Goal: Task Accomplishment & Management: Use online tool/utility

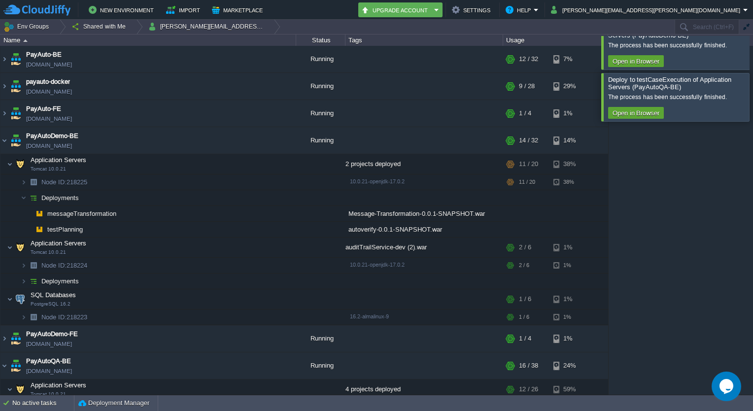
scroll to position [110, 0]
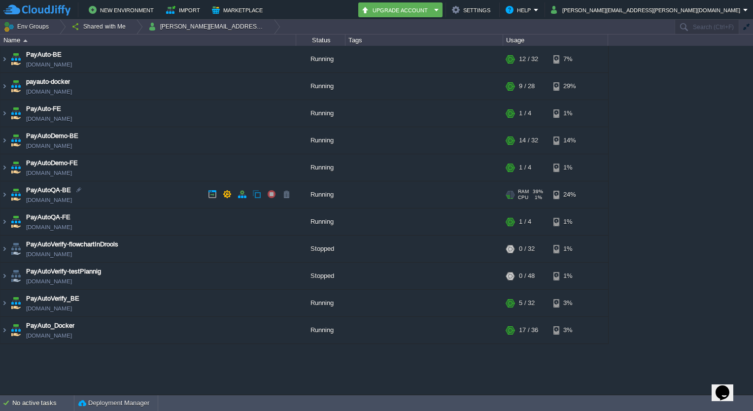
click at [10, 194] on img at bounding box center [16, 194] width 14 height 27
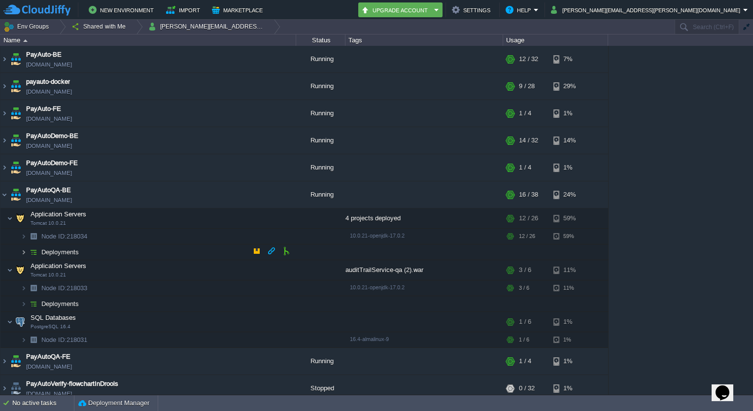
click at [22, 253] on img at bounding box center [24, 251] width 6 height 15
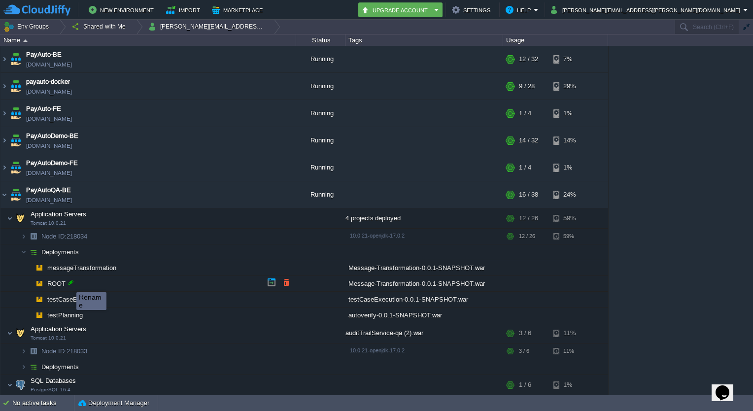
click at [69, 283] on div at bounding box center [71, 282] width 9 height 9
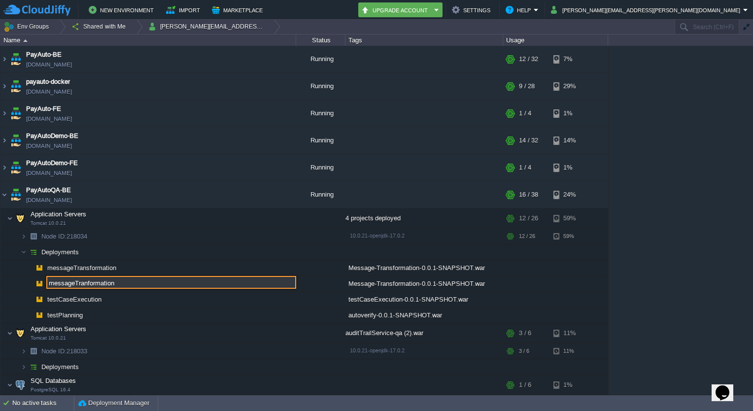
type input "messageTranformation"
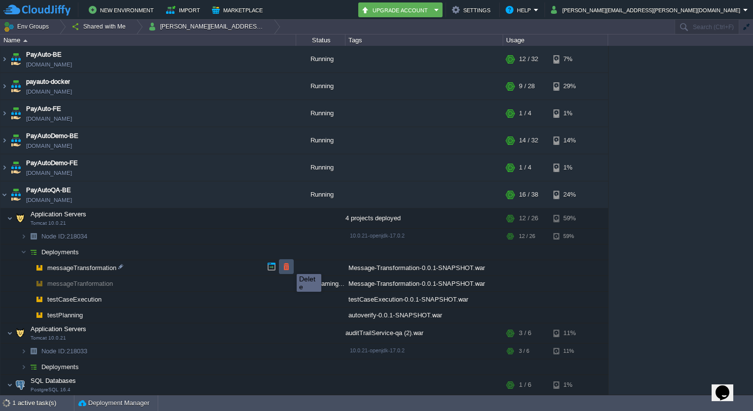
click at [289, 265] on button "button" at bounding box center [286, 266] width 9 height 9
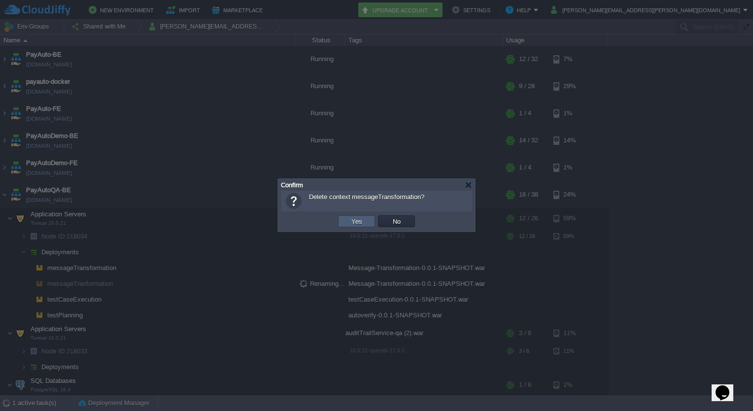
click at [348, 221] on td "Yes" at bounding box center [356, 221] width 37 height 12
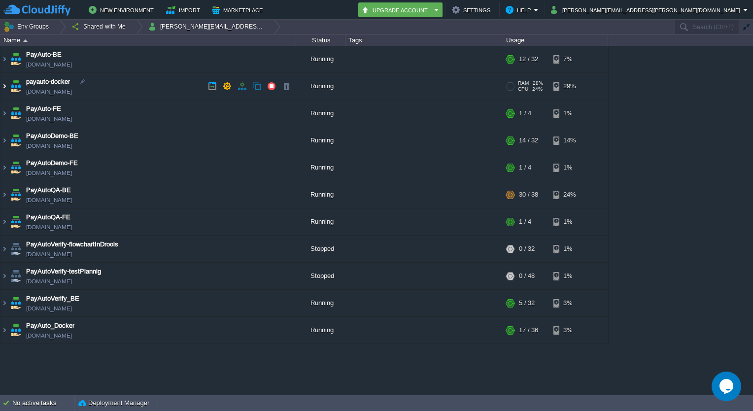
click at [0, 81] on img at bounding box center [4, 86] width 8 height 27
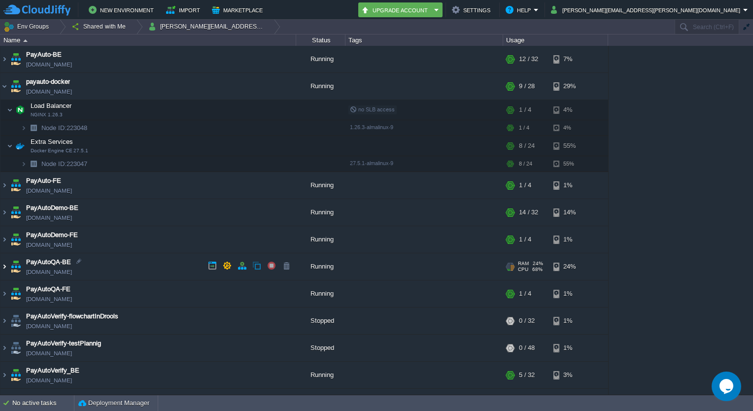
click at [6, 263] on img at bounding box center [4, 266] width 8 height 27
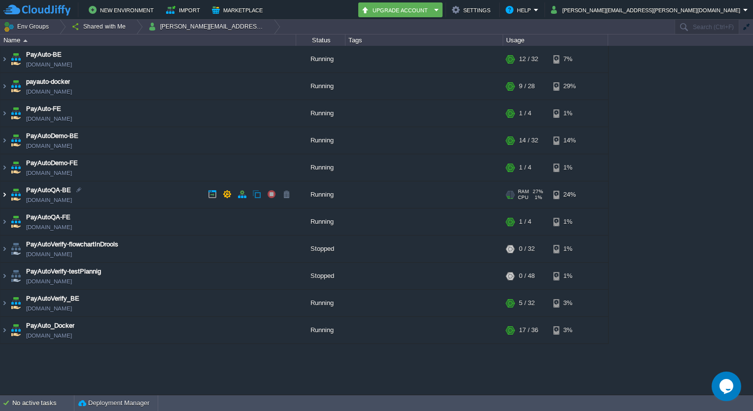
click at [2, 194] on img at bounding box center [4, 194] width 8 height 27
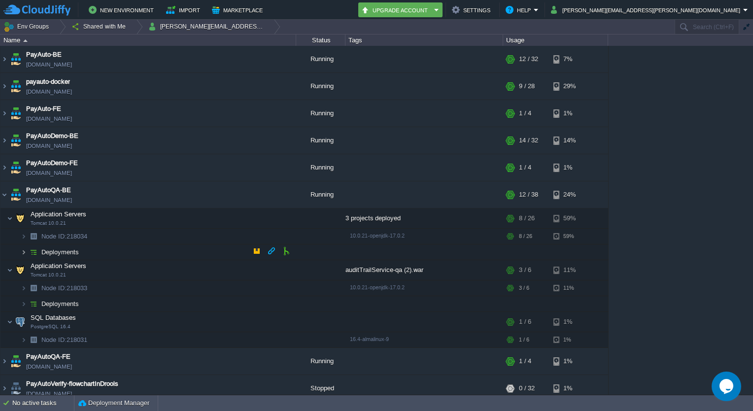
click at [24, 252] on img at bounding box center [24, 251] width 6 height 15
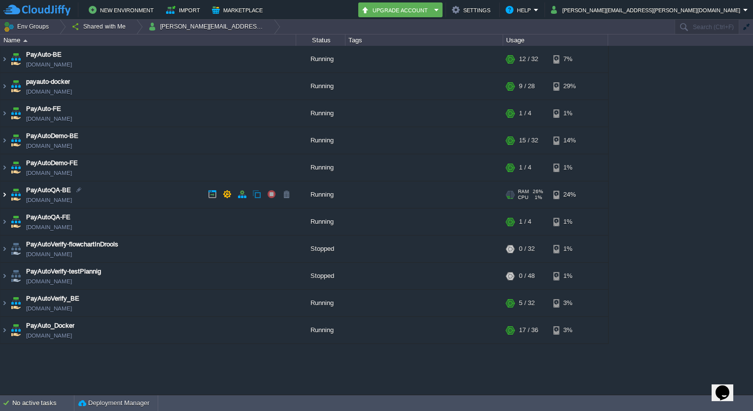
click at [6, 187] on img at bounding box center [4, 194] width 8 height 27
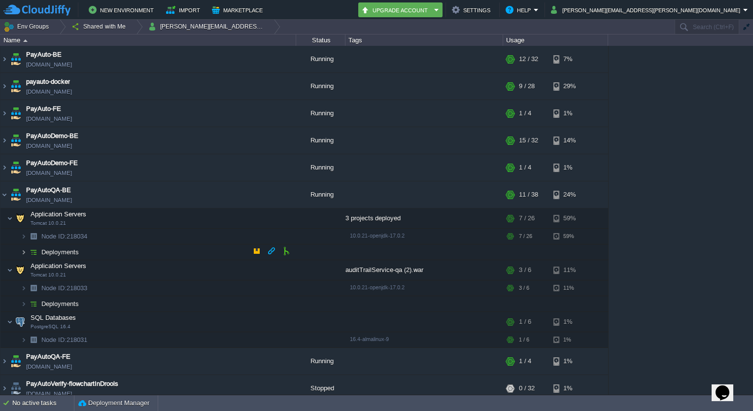
click at [24, 254] on img at bounding box center [24, 251] width 6 height 15
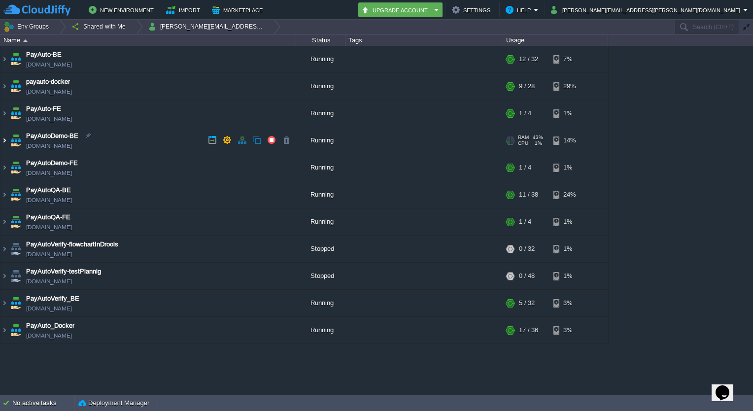
click at [4, 141] on img at bounding box center [4, 140] width 8 height 27
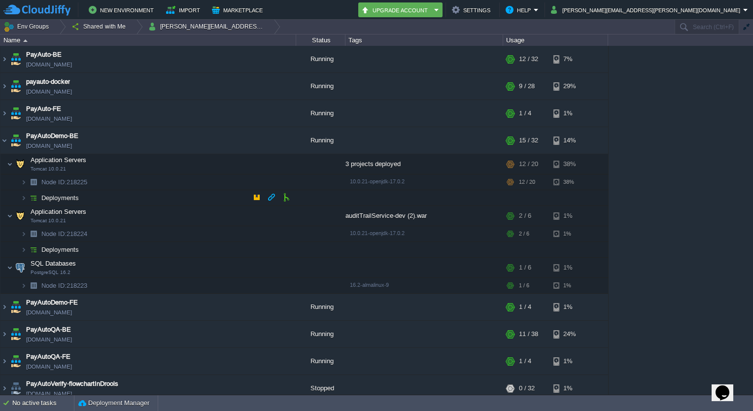
click at [18, 196] on img at bounding box center [14, 194] width 14 height 9
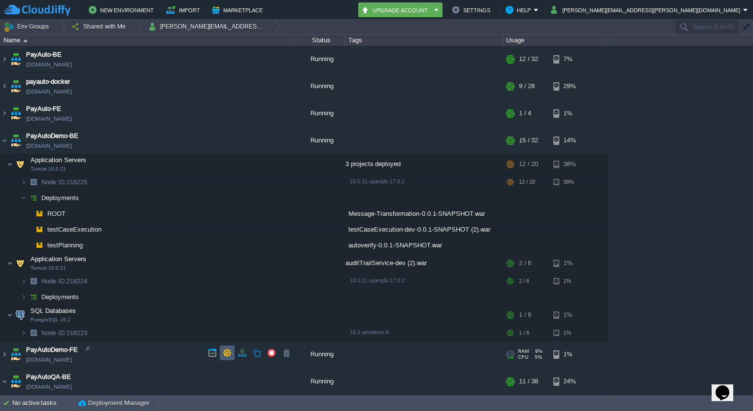
scroll to position [61, 0]
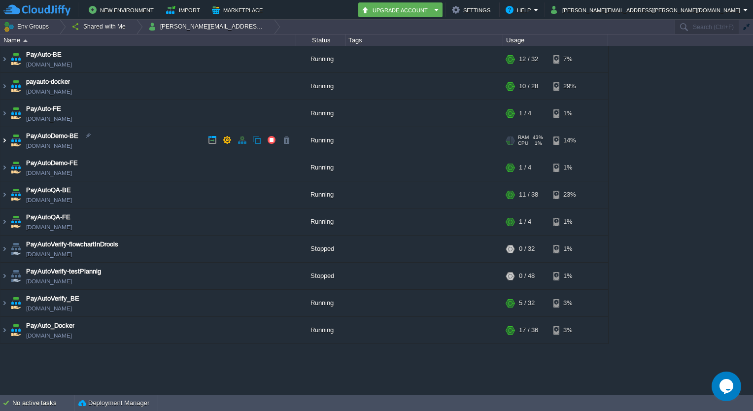
click at [1, 139] on img at bounding box center [4, 140] width 8 height 27
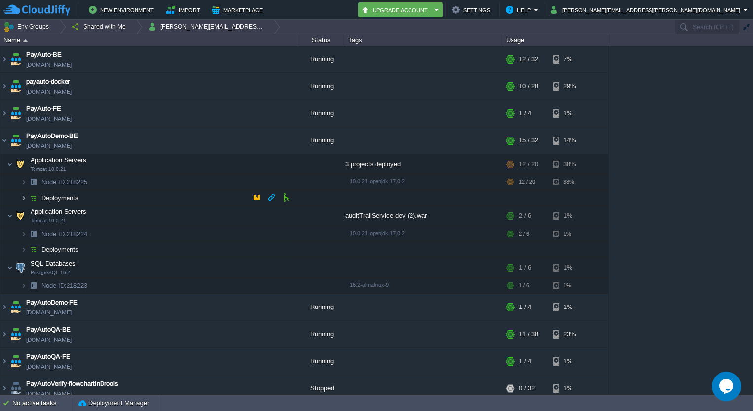
click at [21, 197] on img at bounding box center [24, 197] width 6 height 15
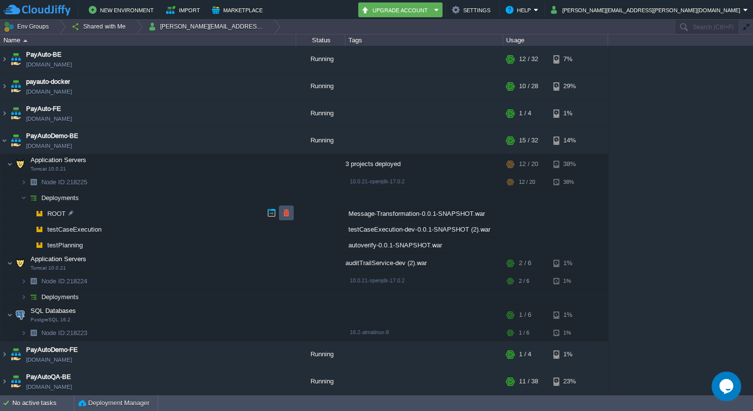
click at [288, 212] on button "button" at bounding box center [286, 212] width 9 height 9
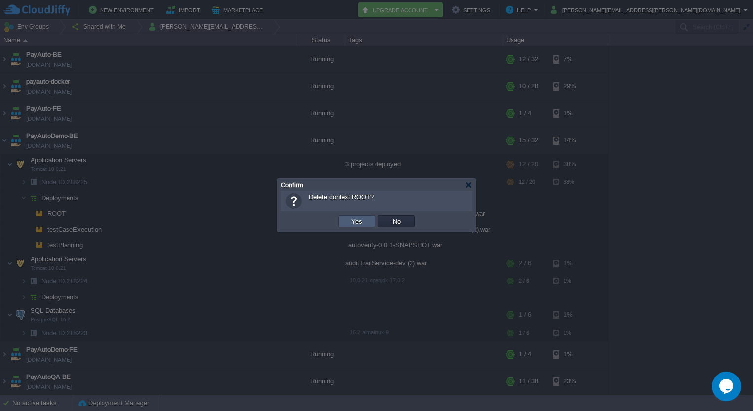
click at [355, 222] on button "Yes" at bounding box center [356, 221] width 17 height 9
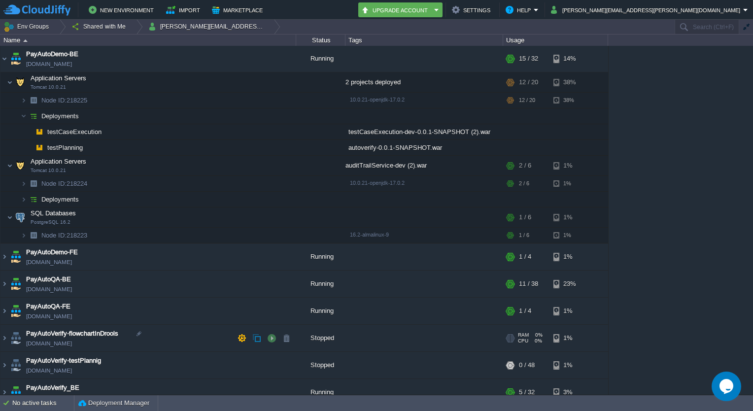
scroll to position [102, 0]
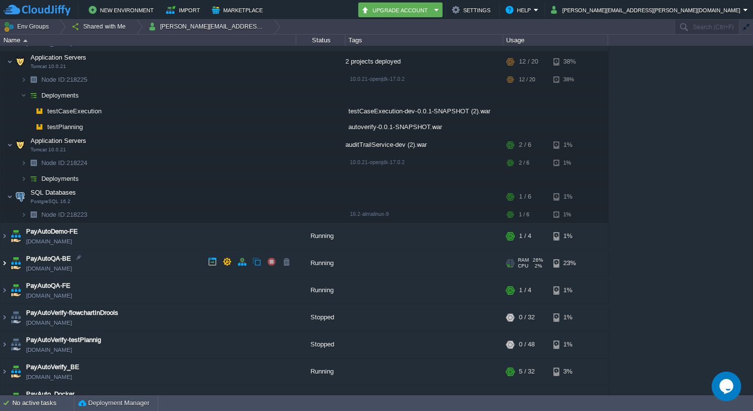
click at [2, 260] on img at bounding box center [4, 263] width 8 height 27
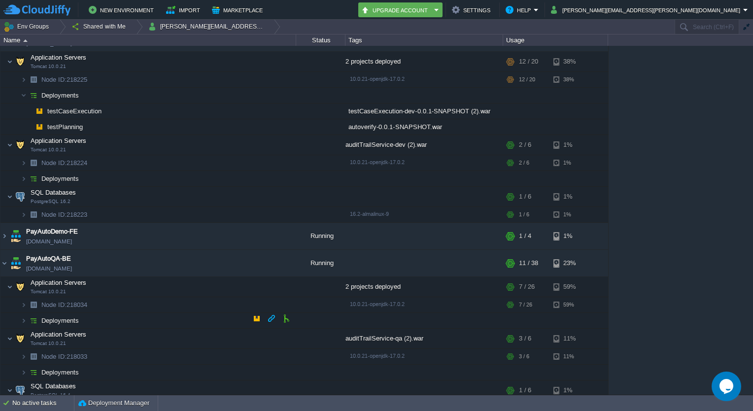
click at [20, 315] on img at bounding box center [14, 317] width 14 height 9
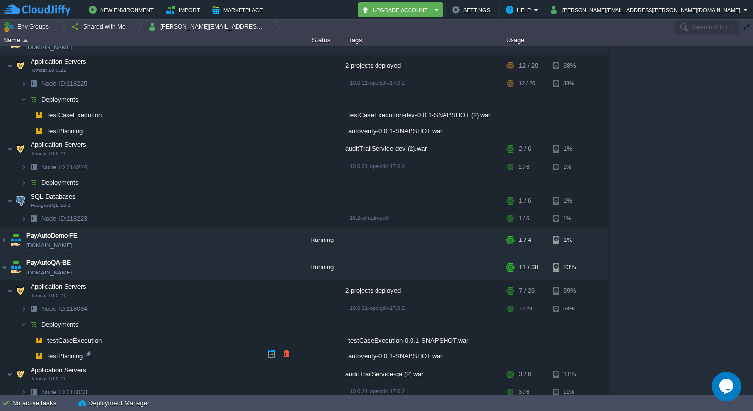
scroll to position [98, 0]
click at [255, 98] on button "button" at bounding box center [256, 99] width 9 height 9
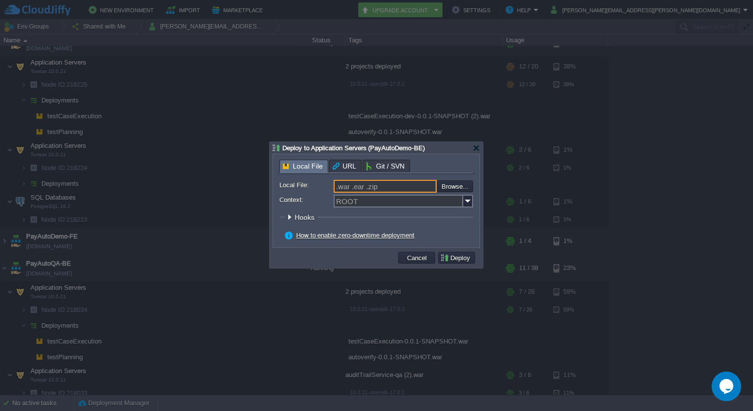
click at [386, 186] on input ".war .ear .zip" at bounding box center [385, 186] width 103 height 13
click at [412, 202] on input "Context:" at bounding box center [399, 201] width 130 height 13
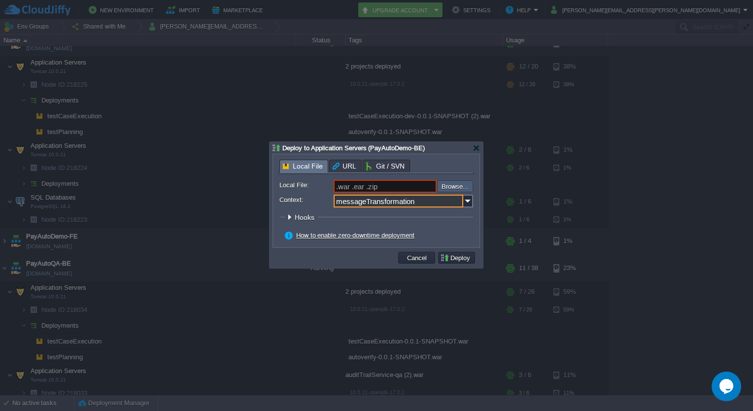
type input "messageTransformation"
click at [456, 186] on input "file" at bounding box center [410, 186] width 125 height 12
type input "C:\fakepath\Message-Transformation-0.0.1-SNAPSHOT 6.war"
type input "Message-Transformation-0.0.1-SNAPSHOT 6.war"
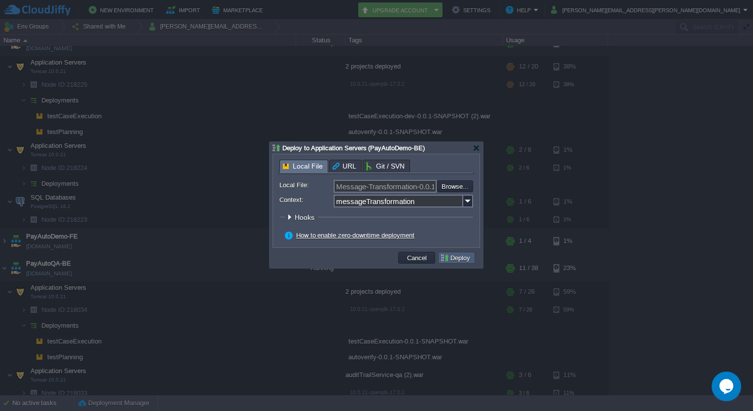
click at [453, 257] on button "Deploy" at bounding box center [456, 257] width 33 height 9
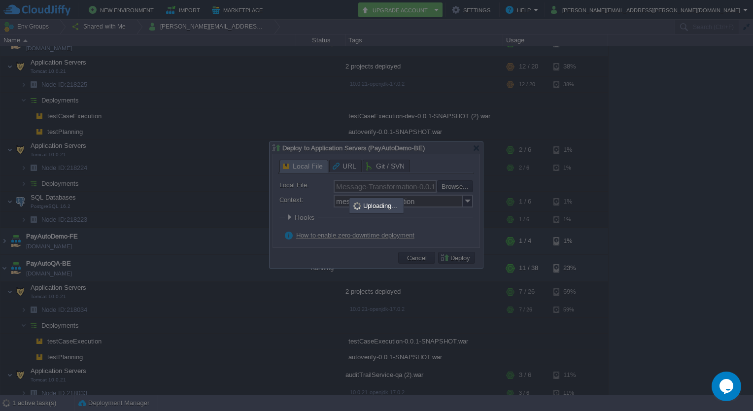
click at [237, 170] on div at bounding box center [376, 205] width 753 height 411
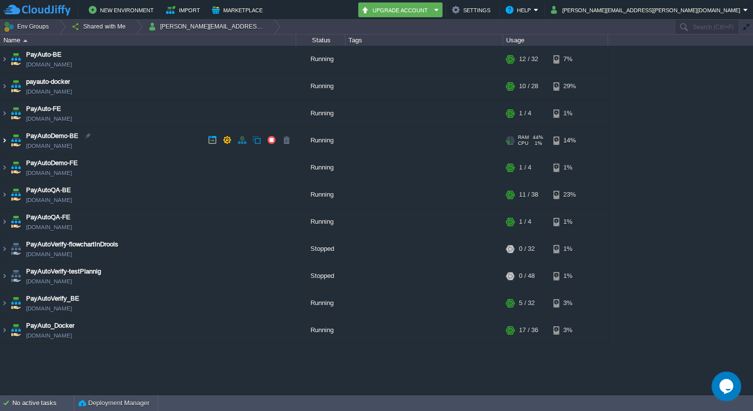
click at [3, 138] on img at bounding box center [4, 140] width 8 height 27
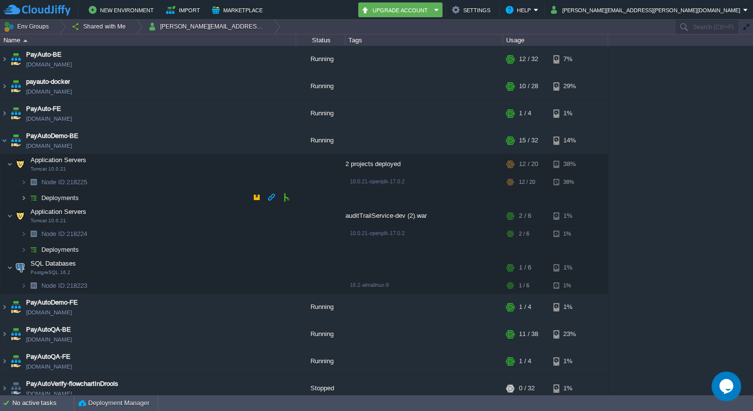
click at [22, 198] on img at bounding box center [24, 197] width 6 height 15
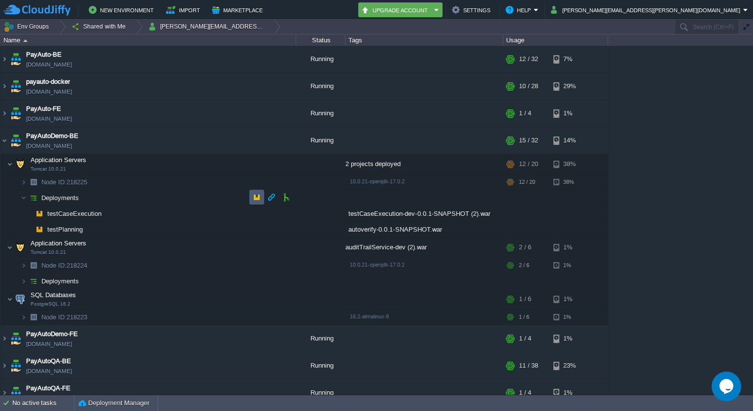
click at [254, 197] on button "button" at bounding box center [256, 197] width 9 height 9
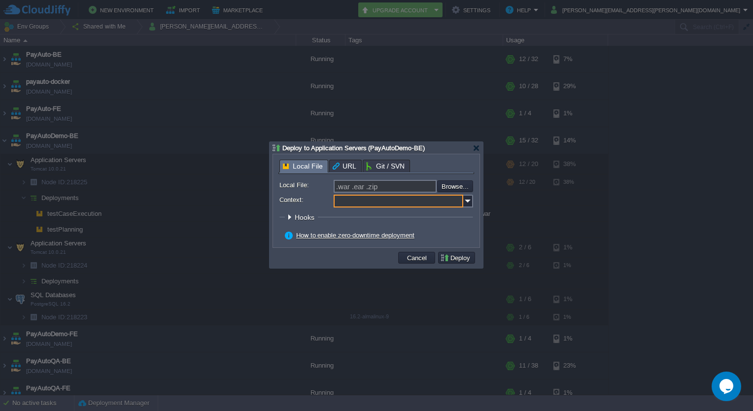
click at [402, 204] on input "Context:" at bounding box center [399, 201] width 130 height 13
type input "messageTransformation"
click at [455, 183] on input "file" at bounding box center [410, 186] width 125 height 12
type input "C:\fakepath\Message-Transformation-0.0.1-SNAPSHOT 6.war"
type input "Message-Transformation-0.0.1-SNAPSHOT 6.war"
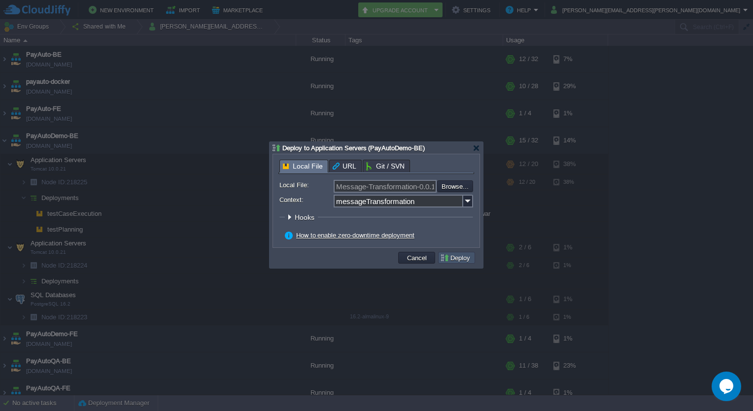
click at [455, 260] on button "Deploy" at bounding box center [456, 257] width 33 height 9
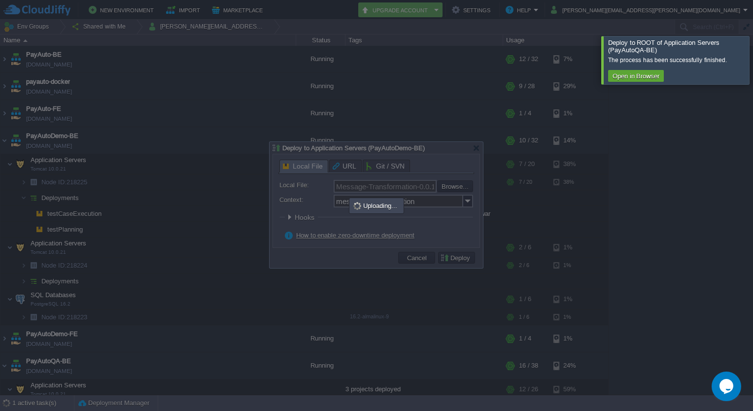
scroll to position [77, 0]
